Goal: Task Accomplishment & Management: Manage account settings

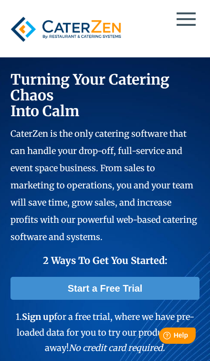
click at [181, 24] on span at bounding box center [186, 25] width 19 height 2
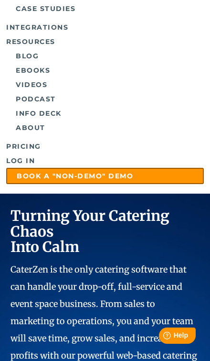
scroll to position [260, 0]
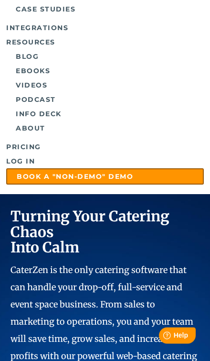
click at [33, 163] on link "Log in" at bounding box center [105, 161] width 198 height 14
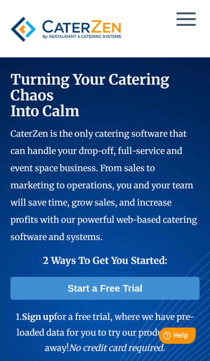
click at [180, 12] on span at bounding box center [186, 13] width 19 height 2
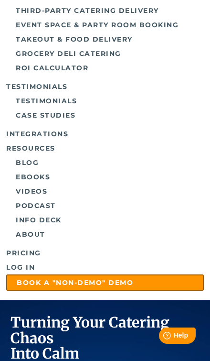
scroll to position [163, 0]
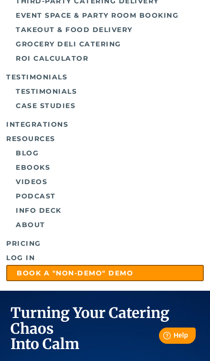
click at [36, 260] on link "Log in" at bounding box center [105, 257] width 198 height 14
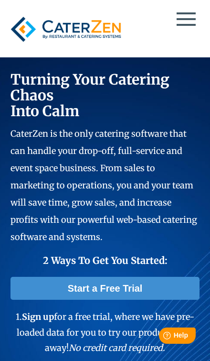
click at [190, 20] on span at bounding box center [186, 19] width 19 height 2
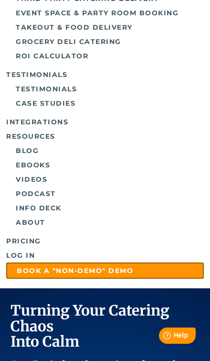
scroll to position [180, 0]
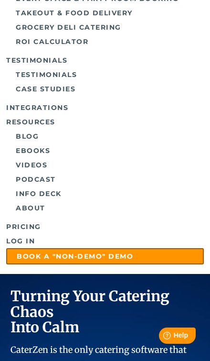
click at [30, 245] on link "Log in" at bounding box center [105, 241] width 198 height 14
